Goal: Transaction & Acquisition: Purchase product/service

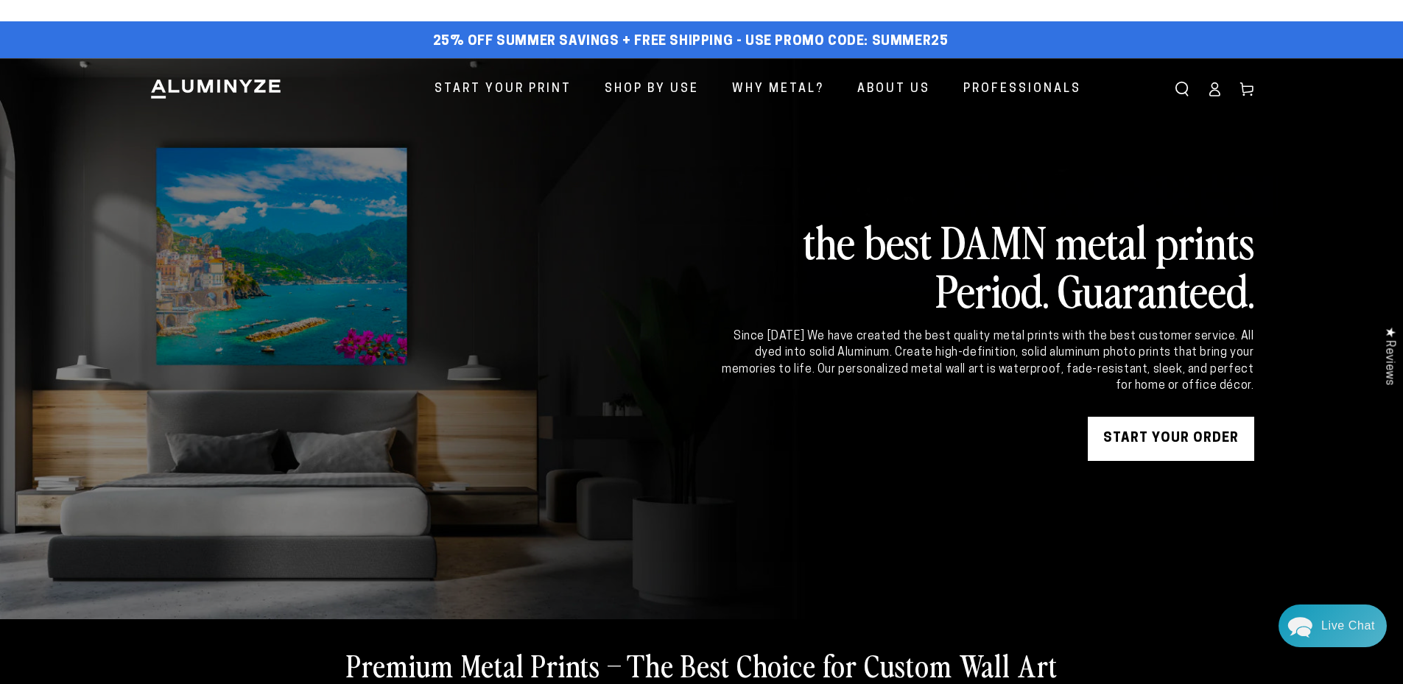
click at [1148, 428] on link "START YOUR Order" at bounding box center [1171, 439] width 166 height 44
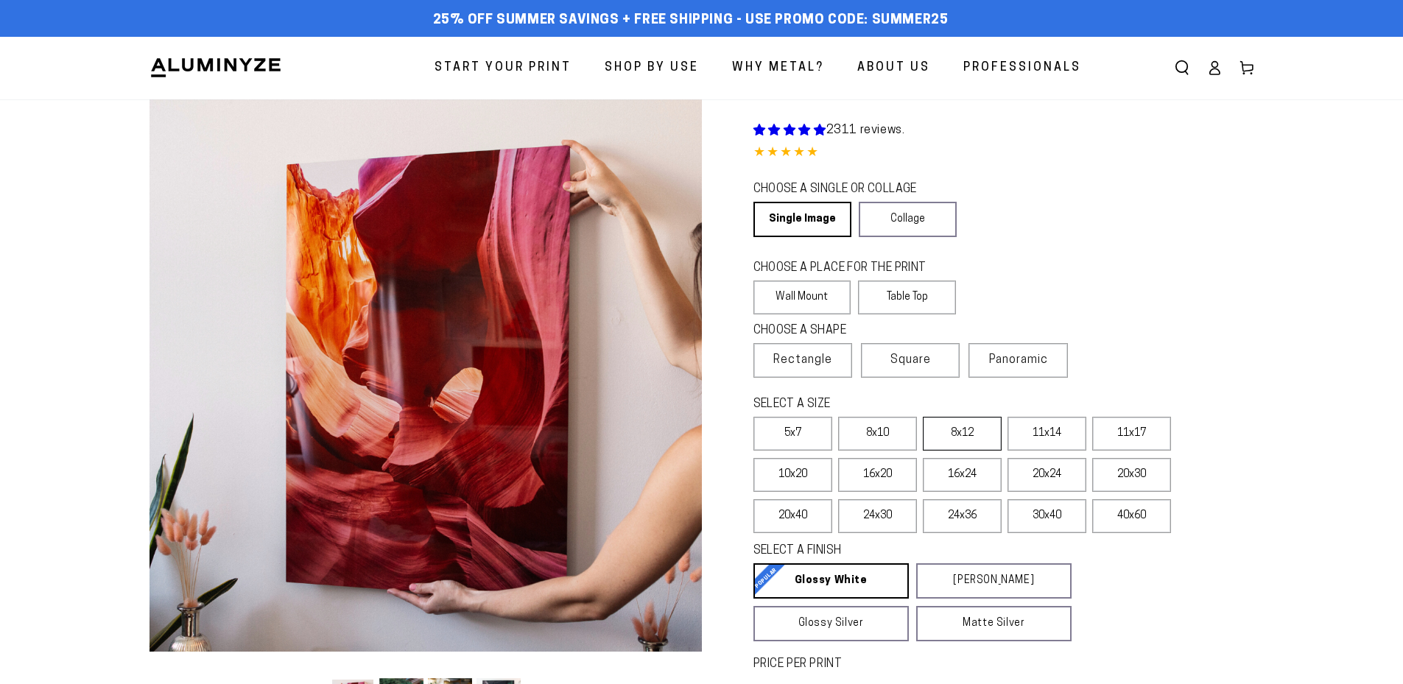
select select "**********"
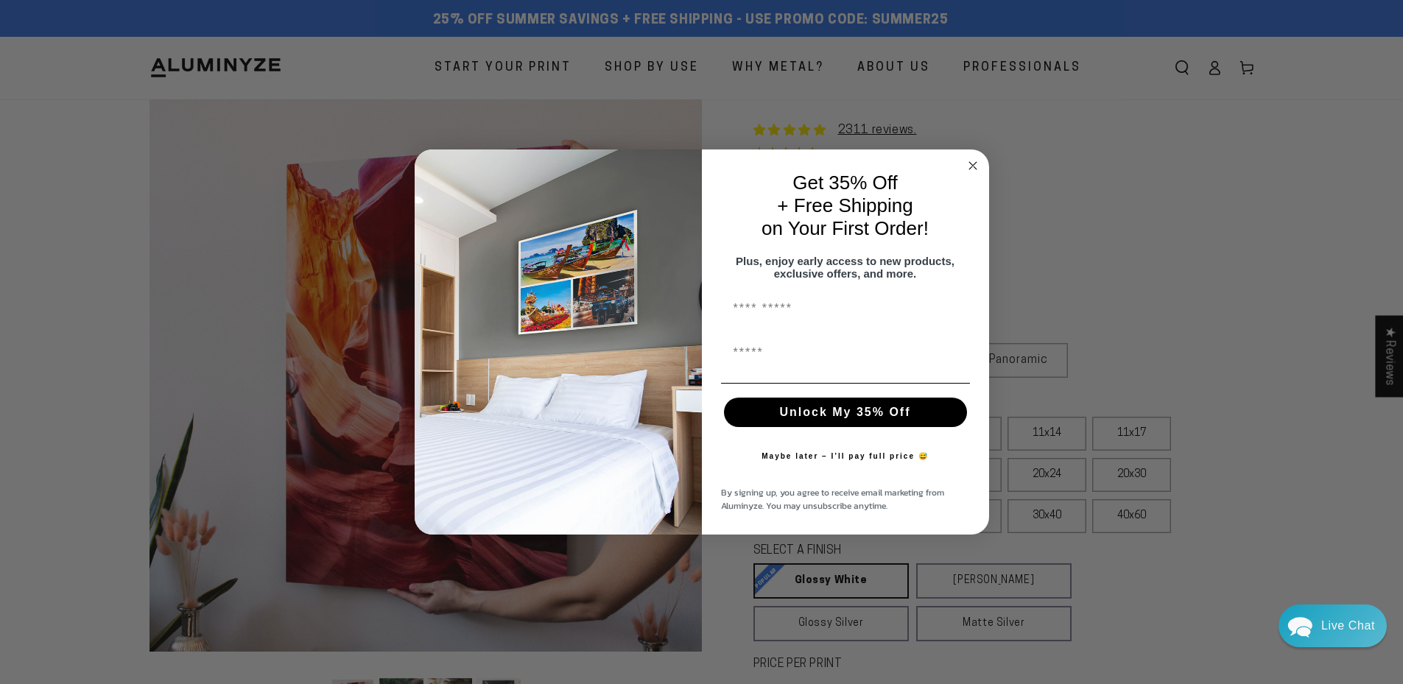
click at [970, 158] on circle "Close dialog" at bounding box center [972, 165] width 17 height 17
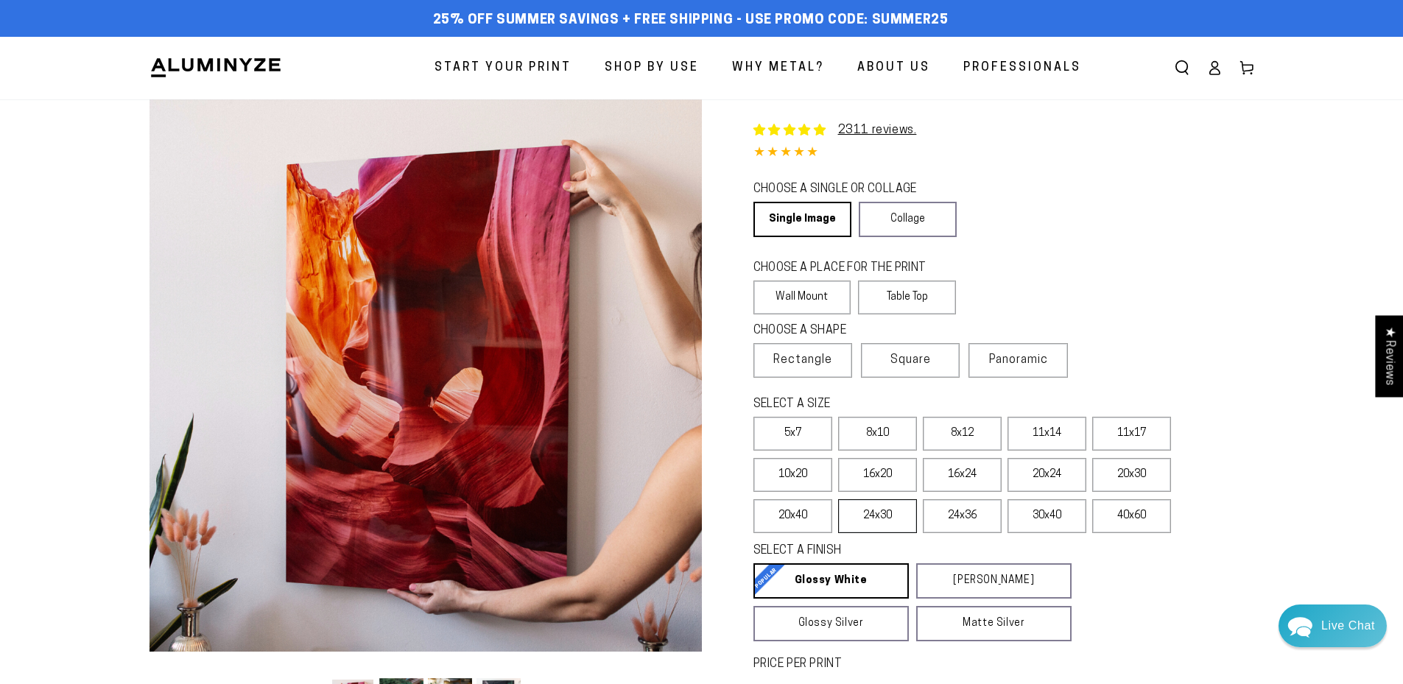
click at [884, 513] on label "24x30" at bounding box center [877, 516] width 79 height 34
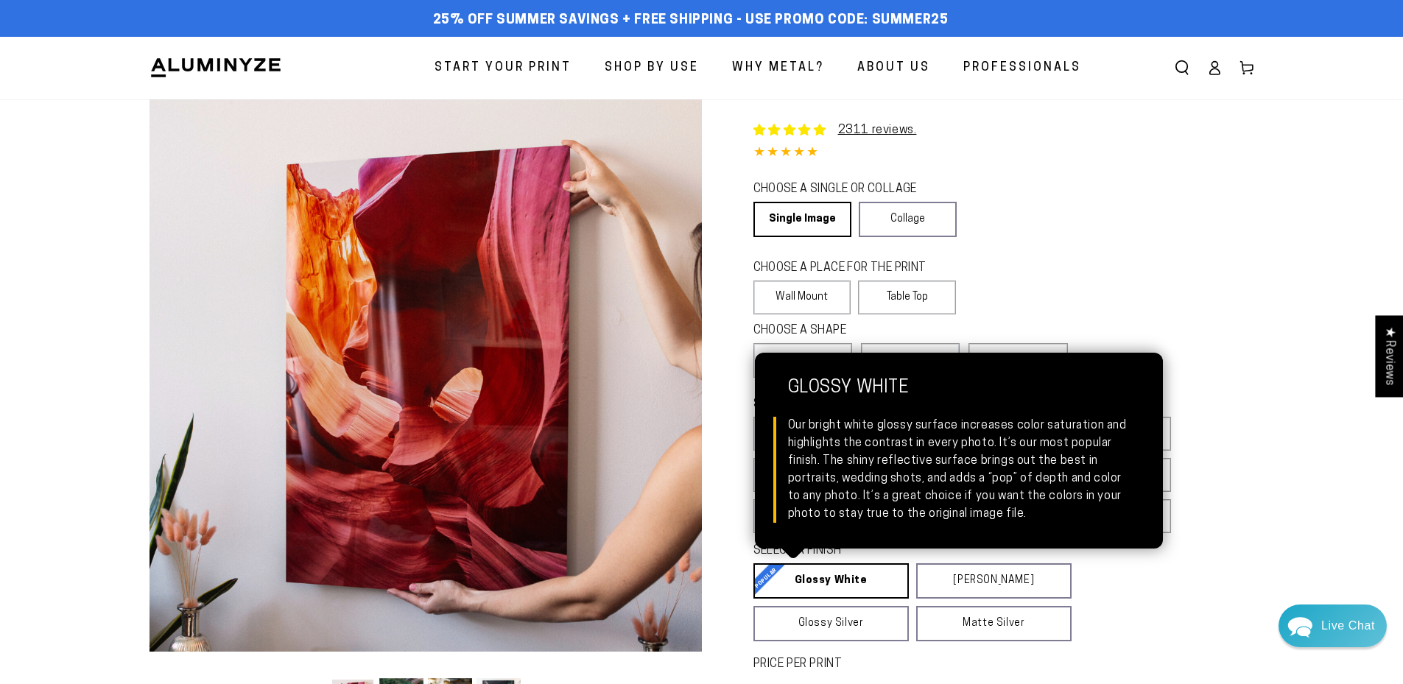
click at [851, 577] on link "Glossy White Glossy White Our bright white glossy surface increases color satur…" at bounding box center [830, 580] width 155 height 35
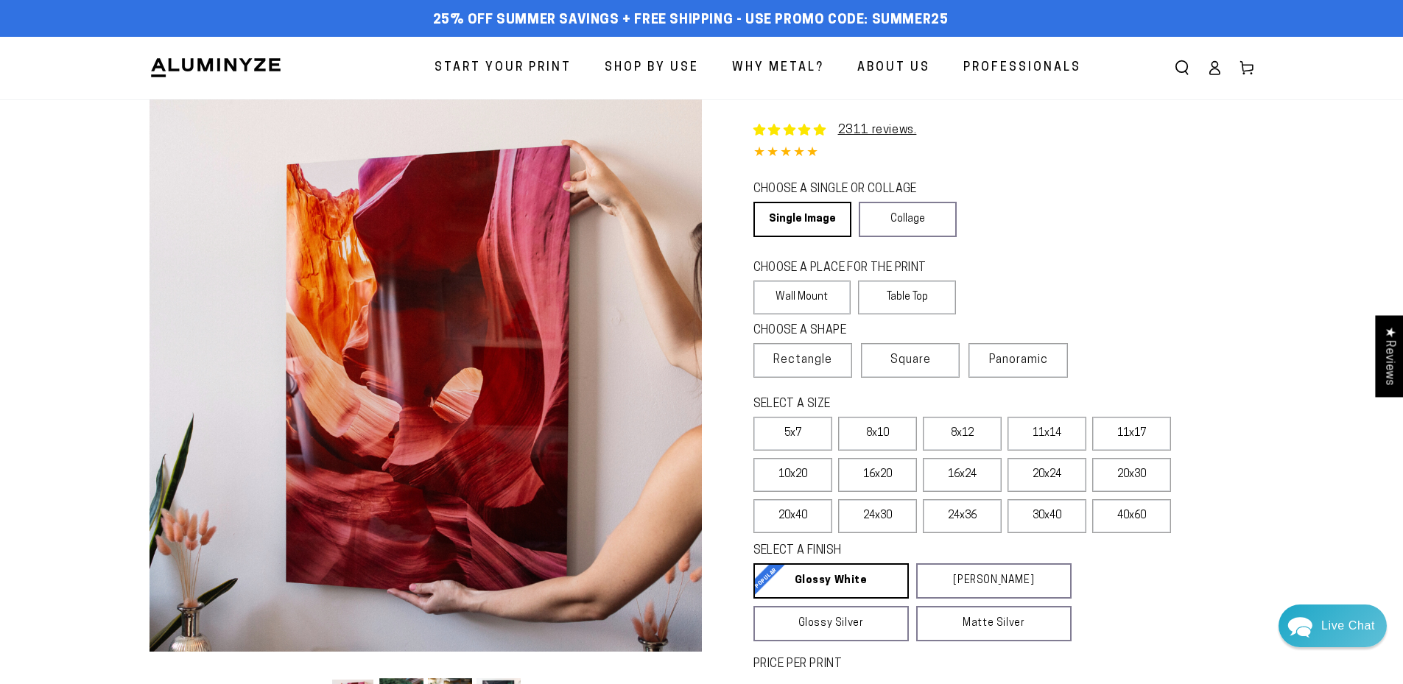
click at [1278, 512] on section "Skip to product information Open media 1 in modal Open media 2 in modal Open me…" at bounding box center [702, 498] width 1178 height 799
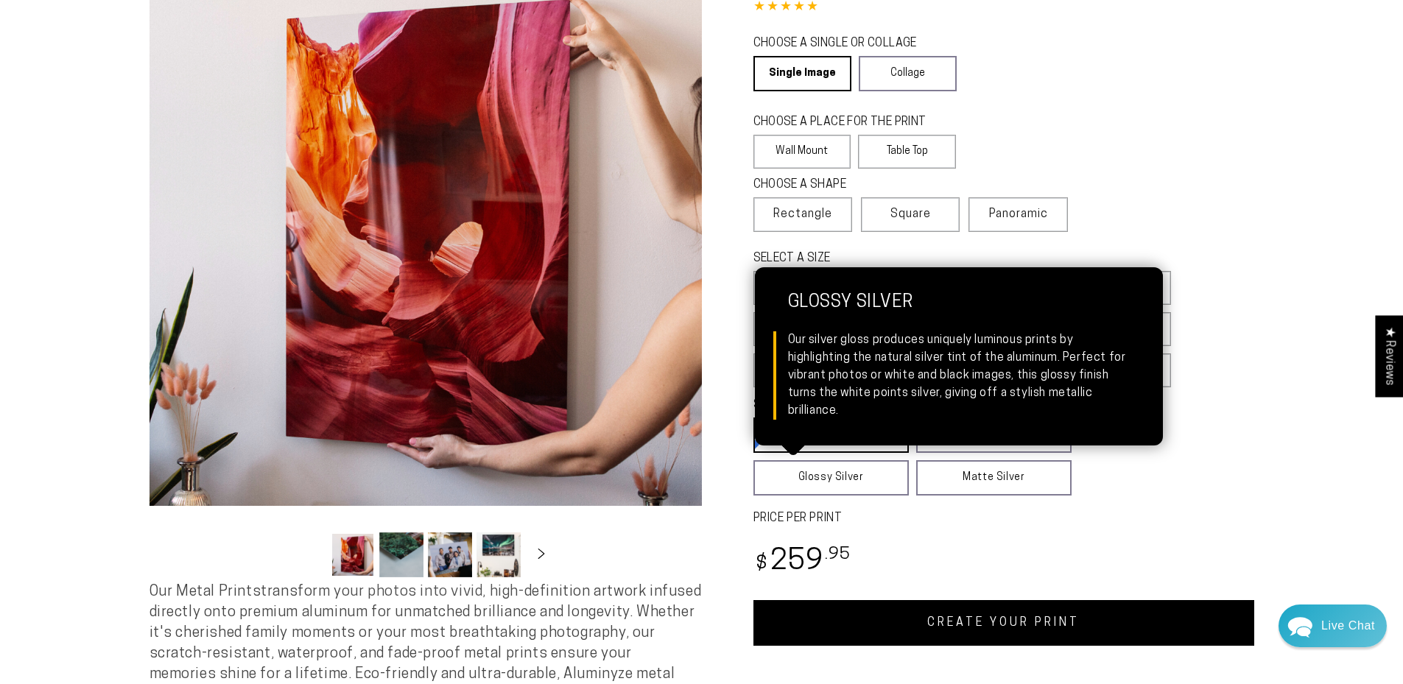
scroll to position [147, 0]
